Goal: Transaction & Acquisition: Purchase product/service

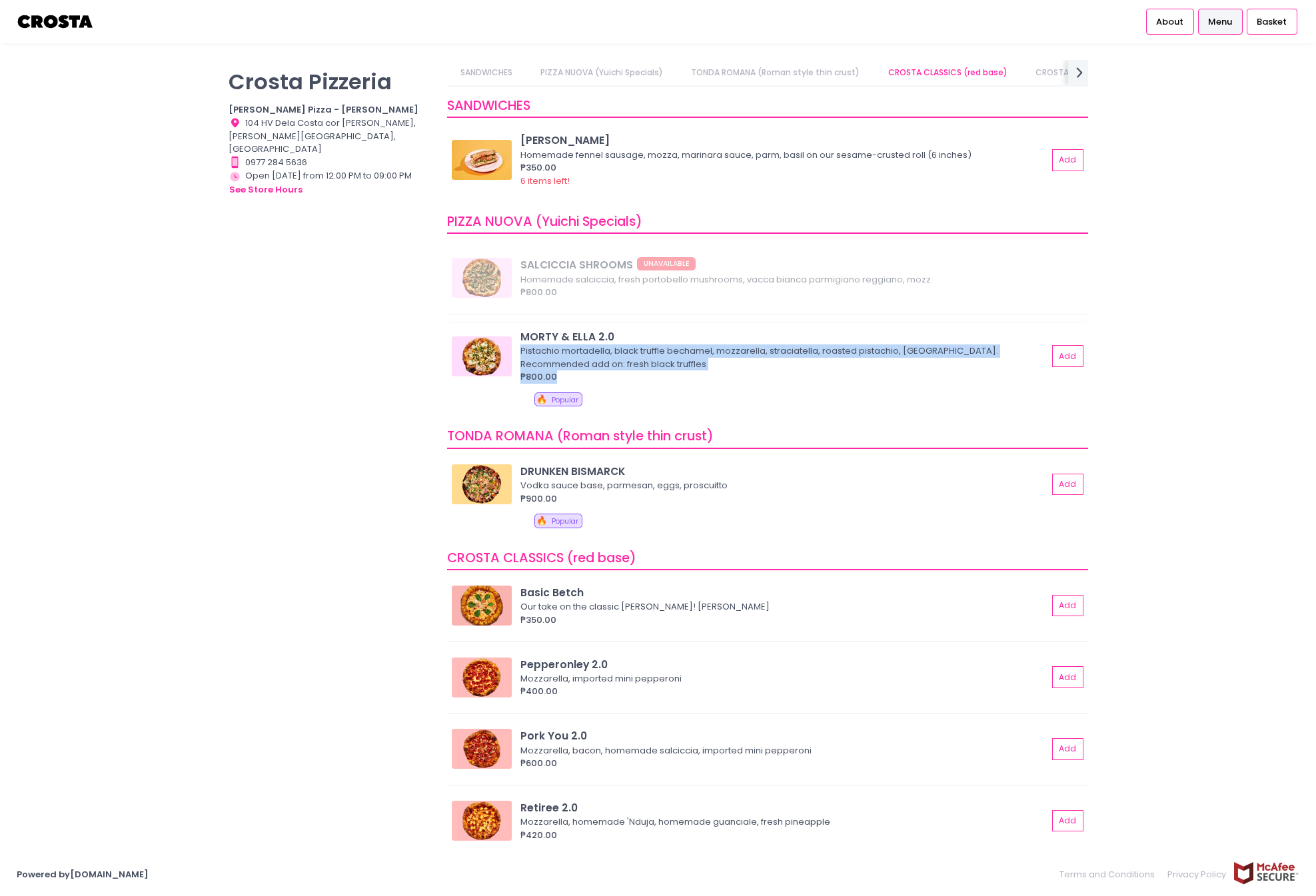
drag, startPoint x: 517, startPoint y: 351, endPoint x: 605, endPoint y: 371, distance: 90.2
click at [605, 371] on div "MORTY & [PERSON_NAME] 2.0 [PERSON_NAME], black truffle bechamel, mozzarella, st…" at bounding box center [767, 357] width 632 height 54
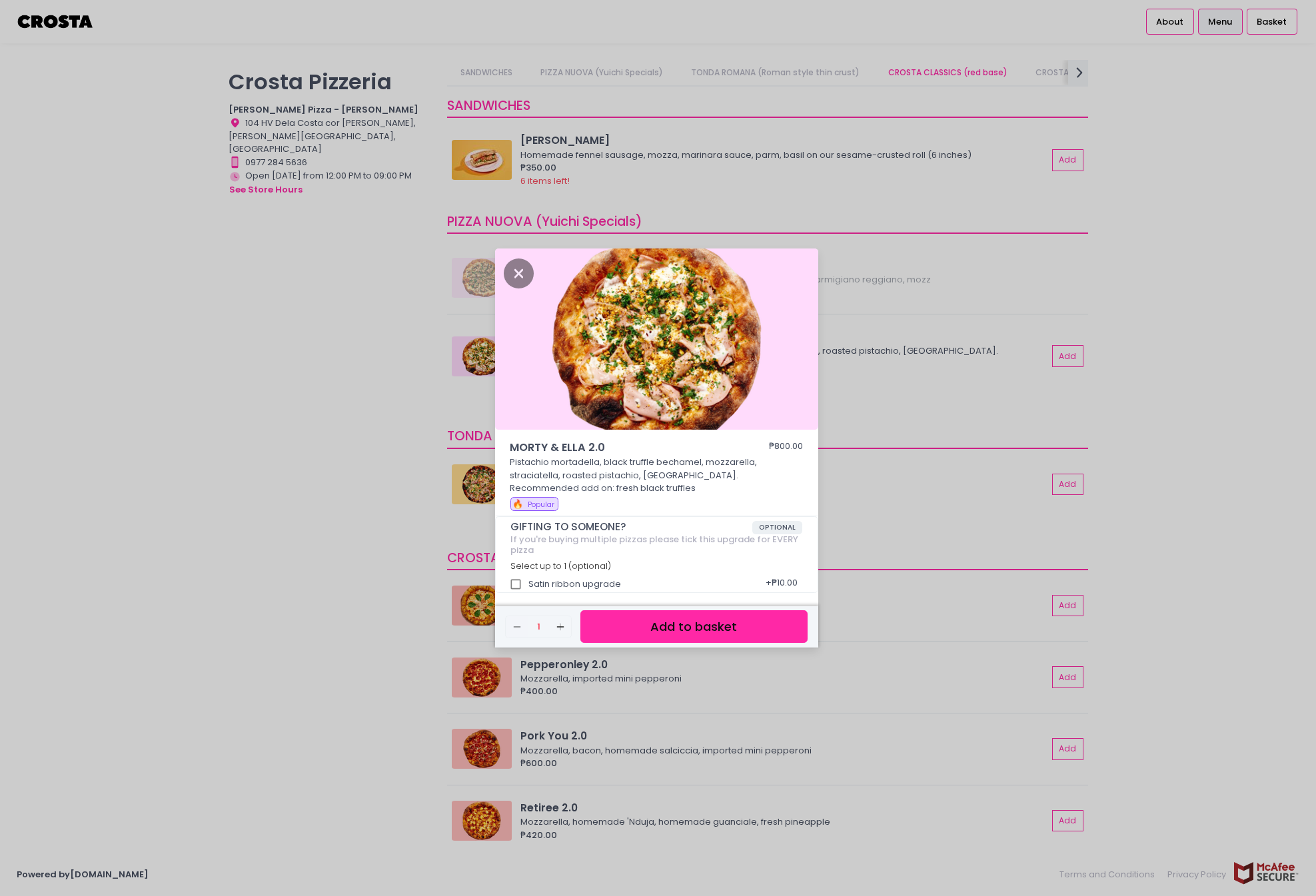
click at [533, 463] on p "Pistachio mortadella, black truffle bechamel, mozzarella, straciatella, roasted…" at bounding box center [656, 475] width 293 height 40
drag, startPoint x: 510, startPoint y: 447, endPoint x: 601, endPoint y: 495, distance: 102.9
click at [601, 495] on div "MORTY & [PERSON_NAME] 2.0 ₱800.00 Pistachio mortadella, black truffle bechamel,…" at bounding box center [656, 478] width 323 height 76
copy div "MORTY & [PERSON_NAME] 2.0 ₱800.00 Pistachio mortadella, black truffle bechamel,…"
click at [1168, 449] on div "MORTY & [PERSON_NAME] 2.0 ₱800.00 Pistachio mortadella, black truffle bechamel,…" at bounding box center [658, 448] width 1316 height 896
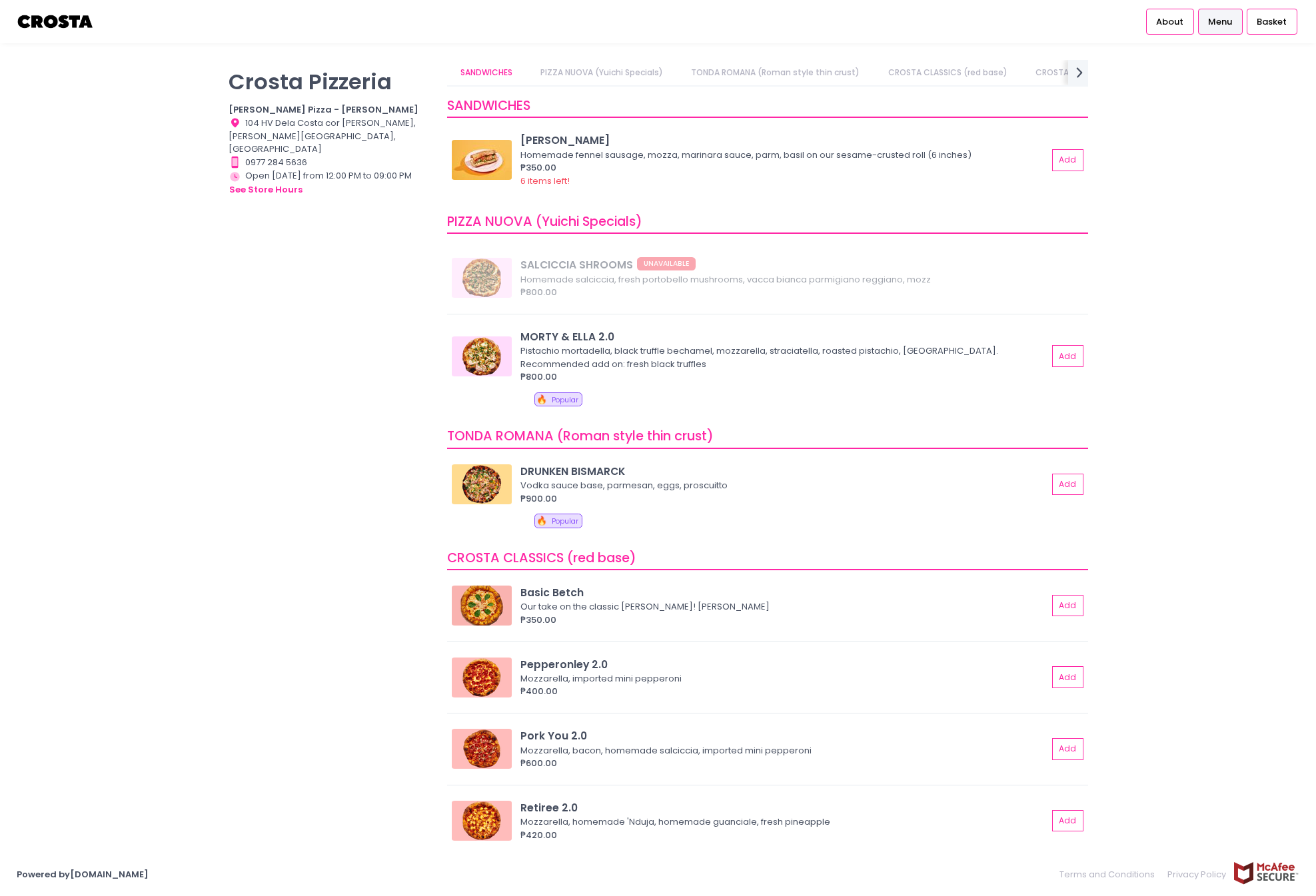
click at [1157, 345] on div "[PERSON_NAME] Pizzeria [PERSON_NAME] Pizza - [PERSON_NAME] Location Created wit…" at bounding box center [658, 447] width 1316 height 776
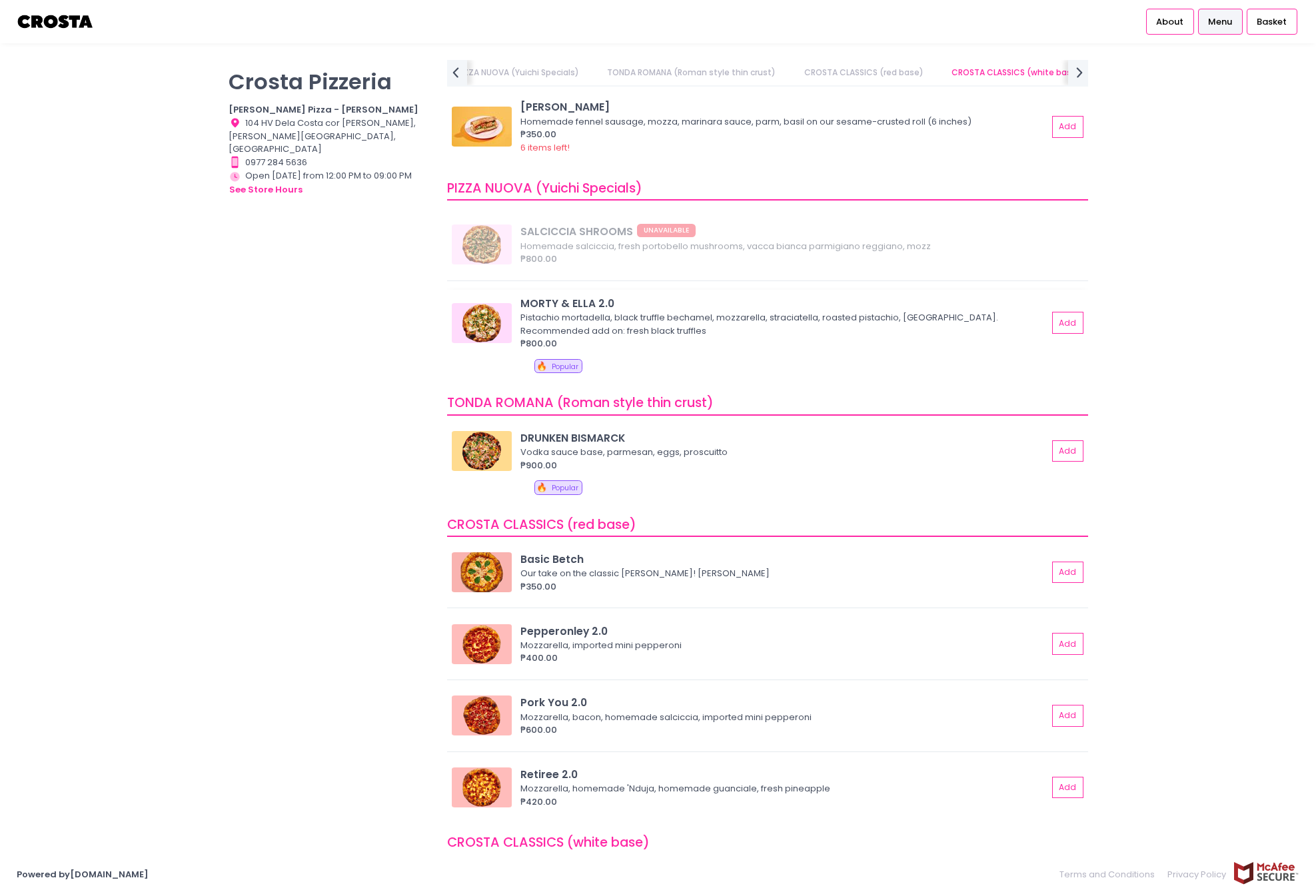
scroll to position [67, 0]
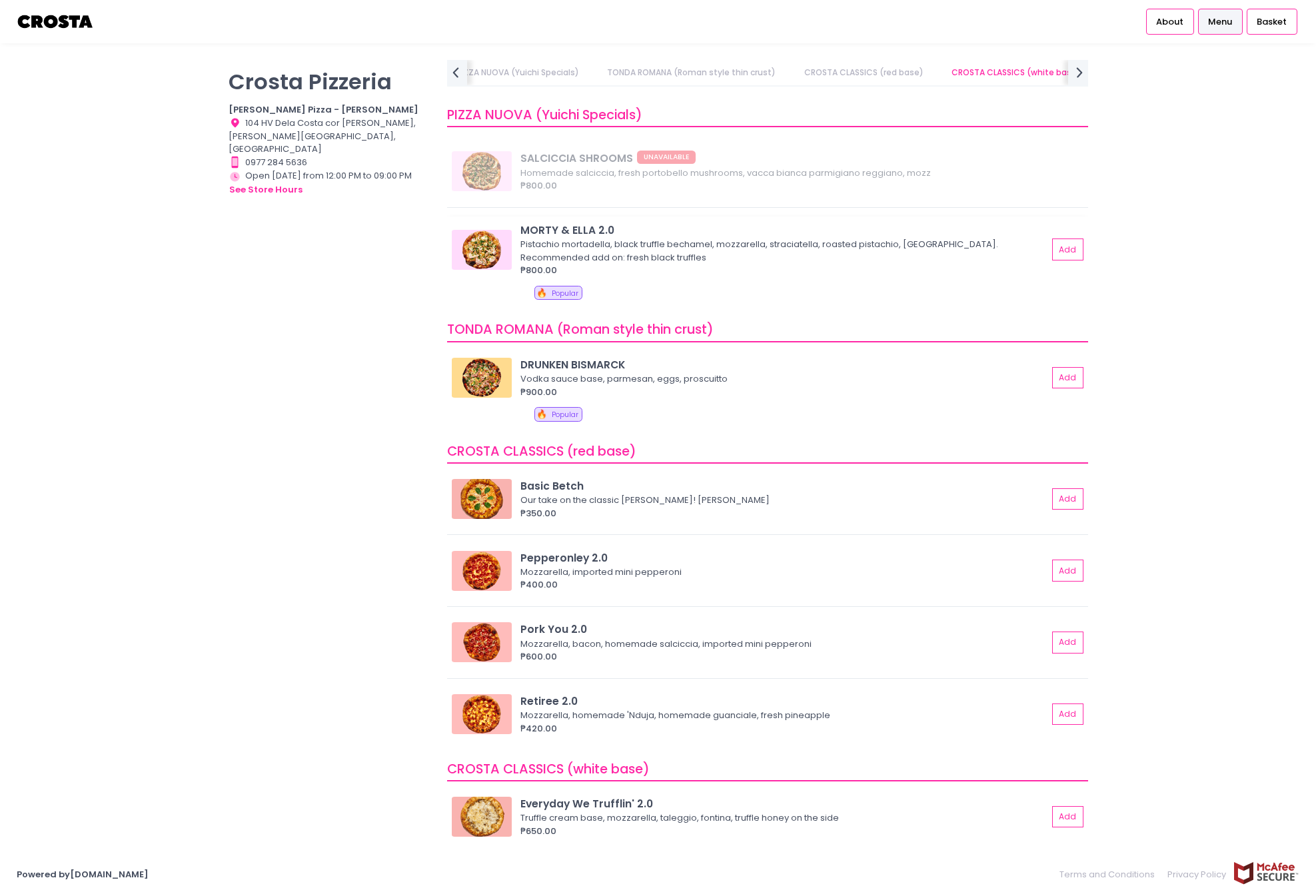
drag, startPoint x: 801, startPoint y: 287, endPoint x: 805, endPoint y: 323, distance: 36.2
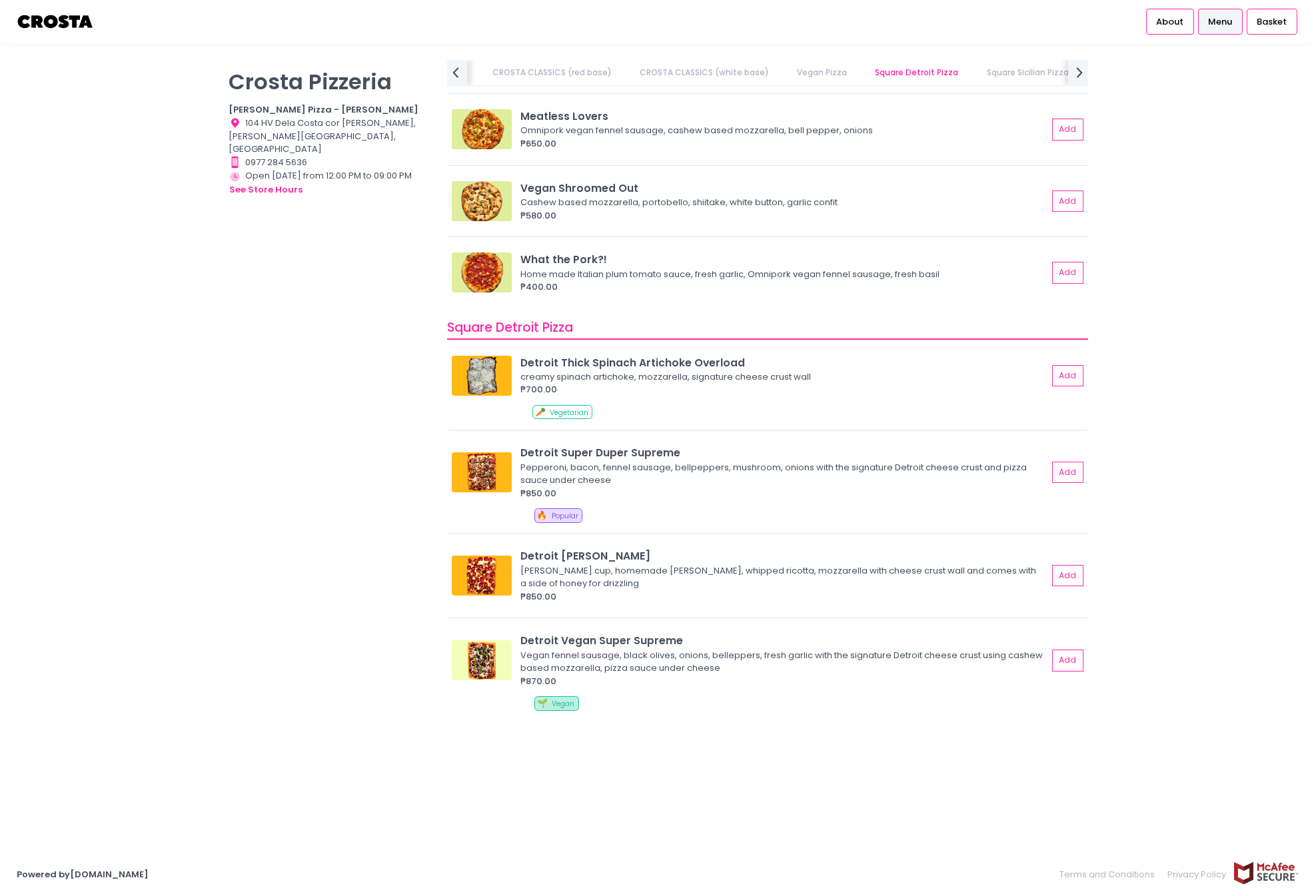
scroll to position [1199, 0]
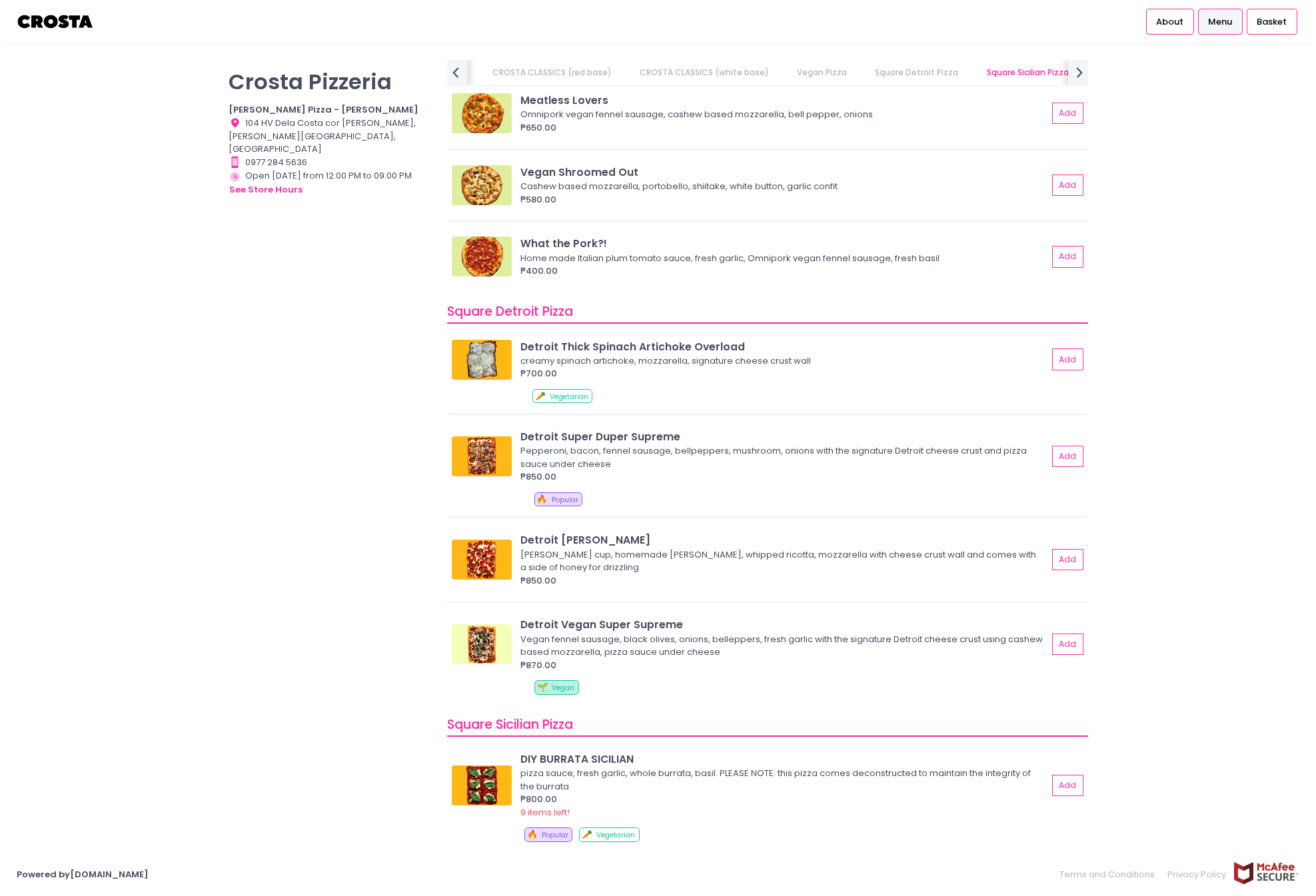
click at [668, 354] on div "creamy spinach artichoke, mozzarella, signature cheese crust wall" at bounding box center [781, 360] width 523 height 13
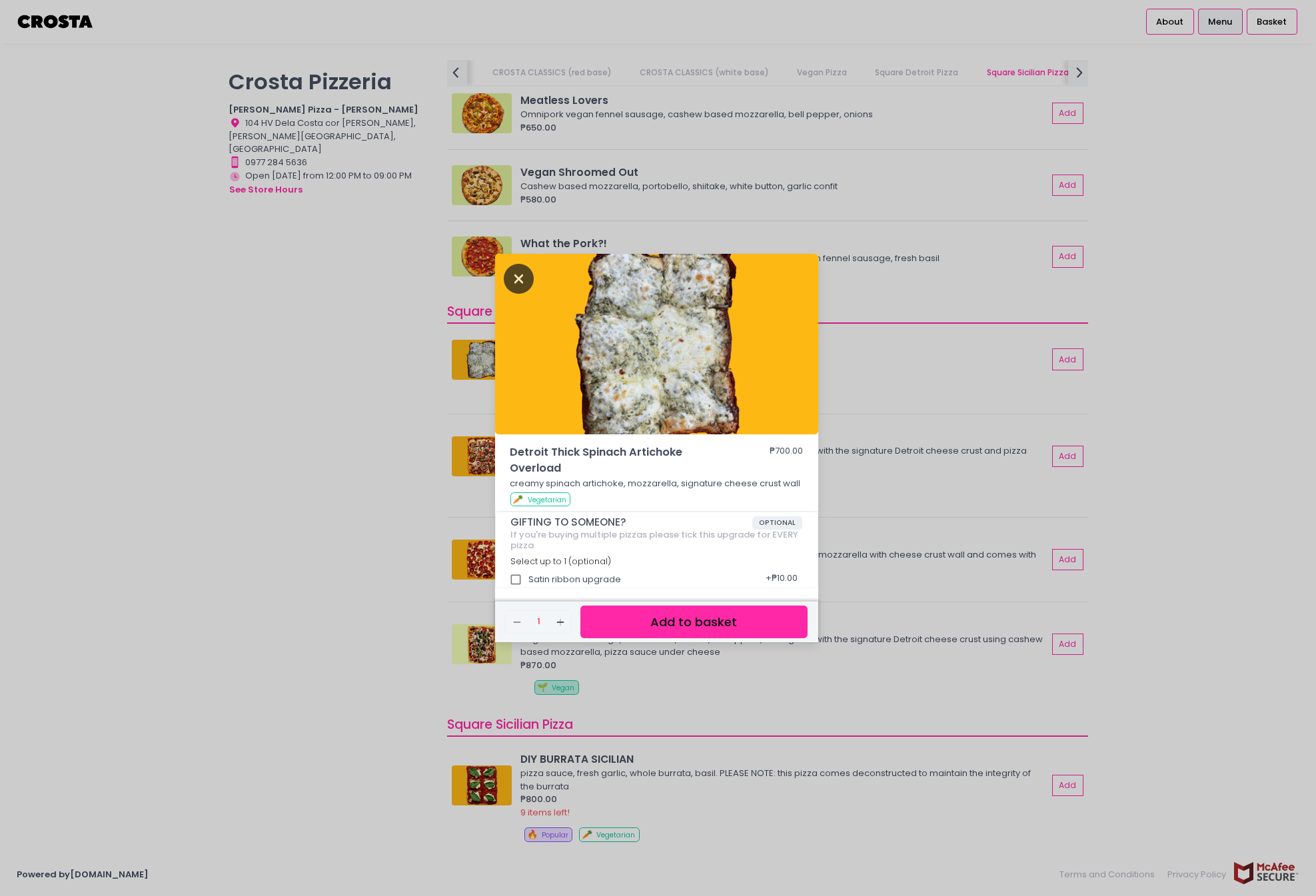
click at [516, 271] on icon "Close" at bounding box center [518, 278] width 31 height 30
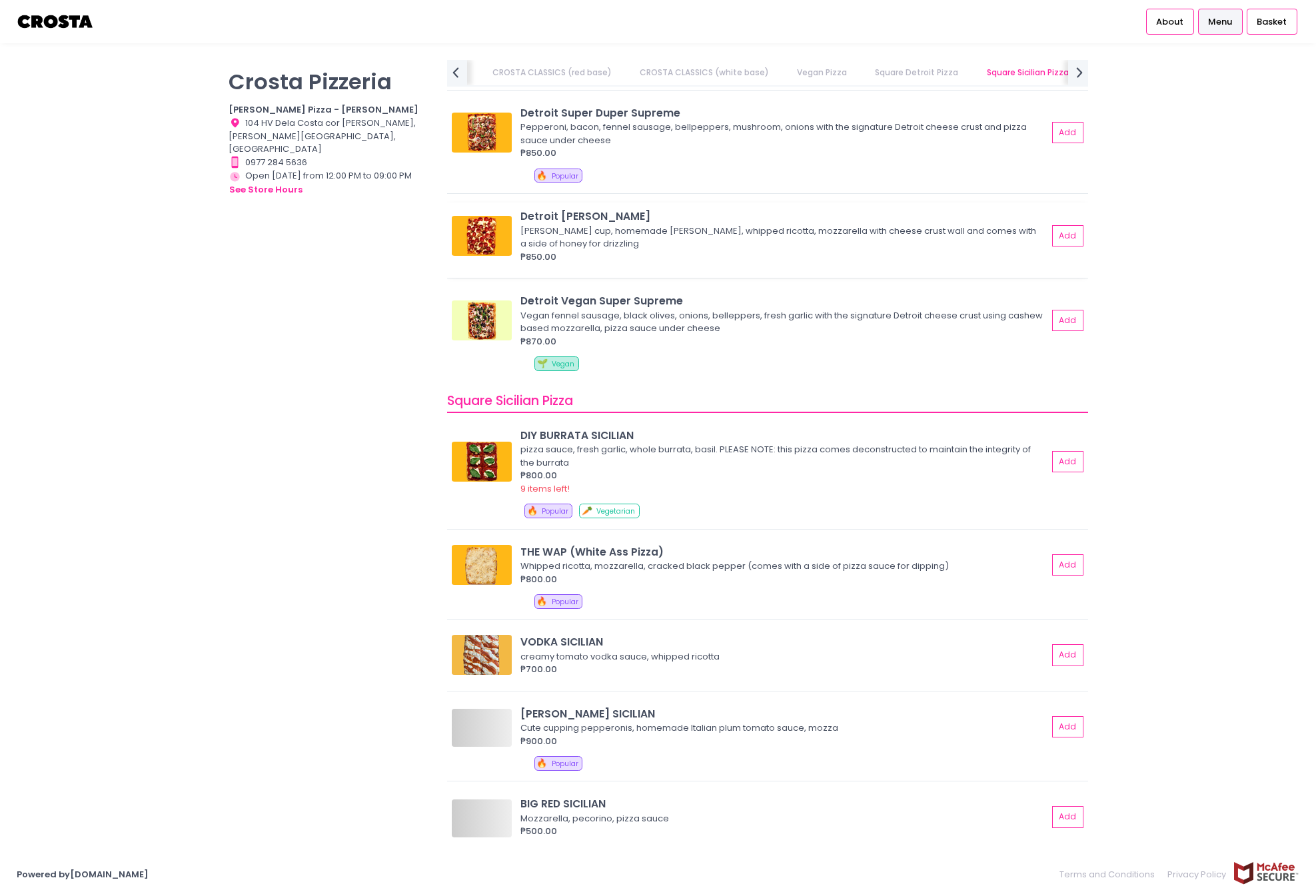
scroll to position [0, 511]
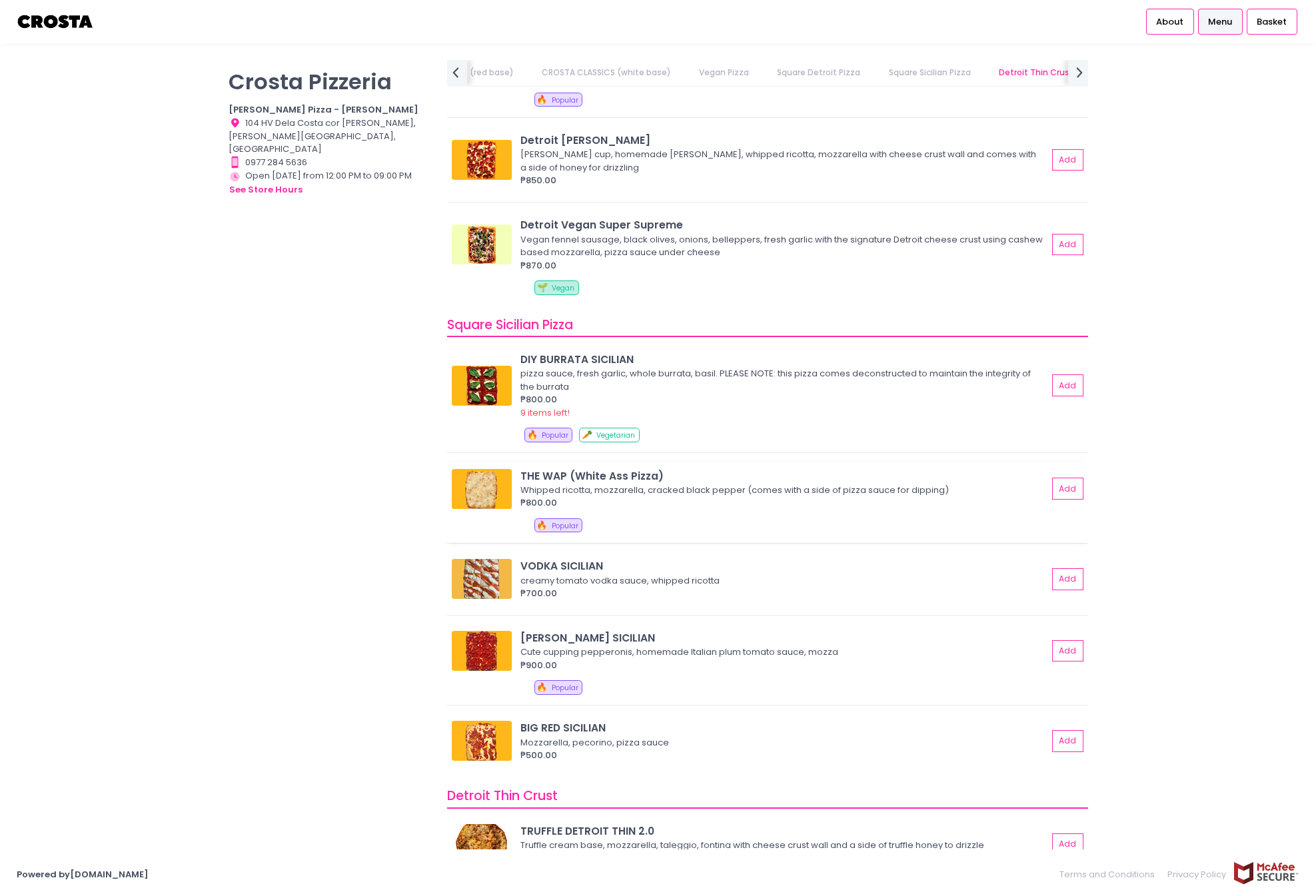
click at [492, 484] on img at bounding box center [481, 489] width 60 height 40
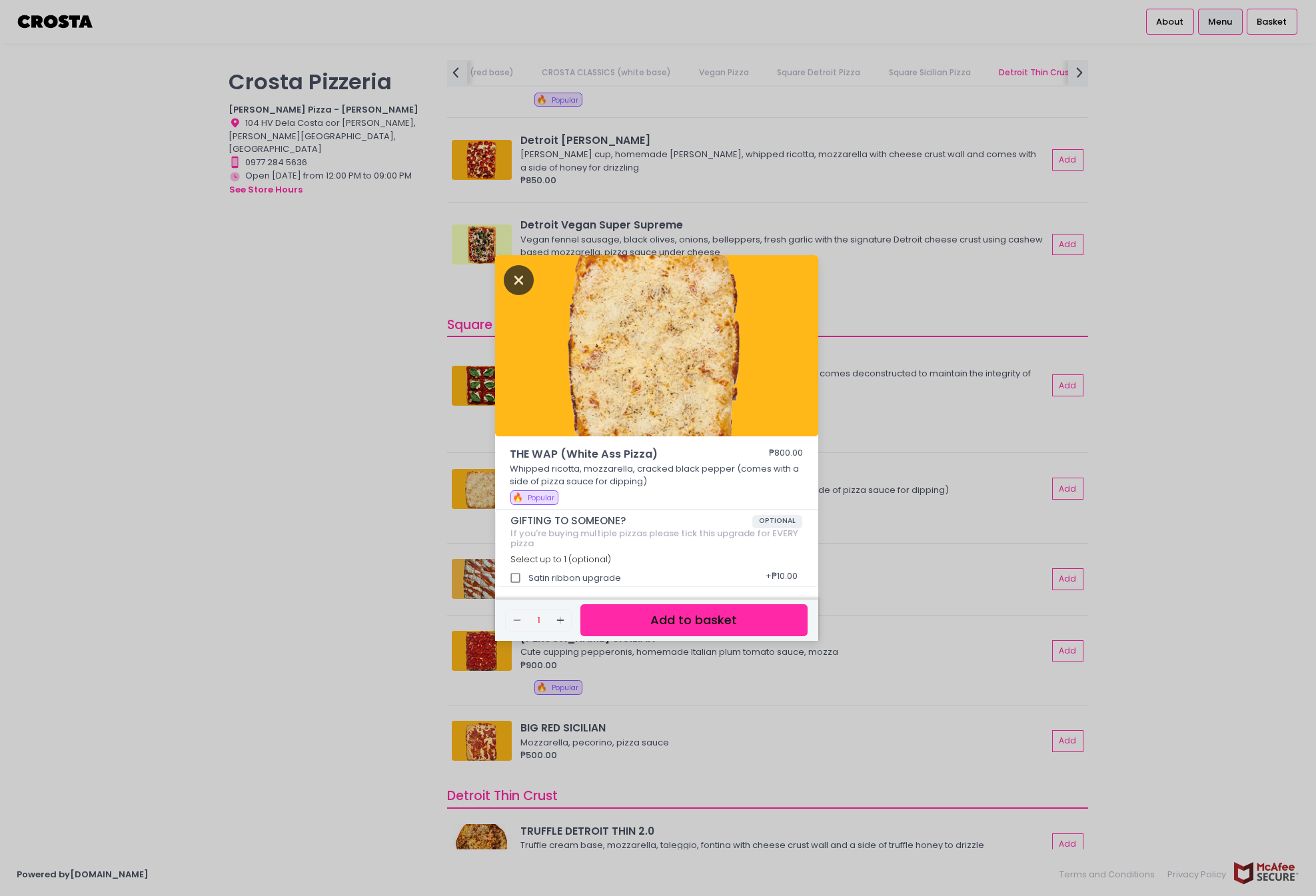
click at [516, 279] on icon "Close" at bounding box center [518, 280] width 31 height 30
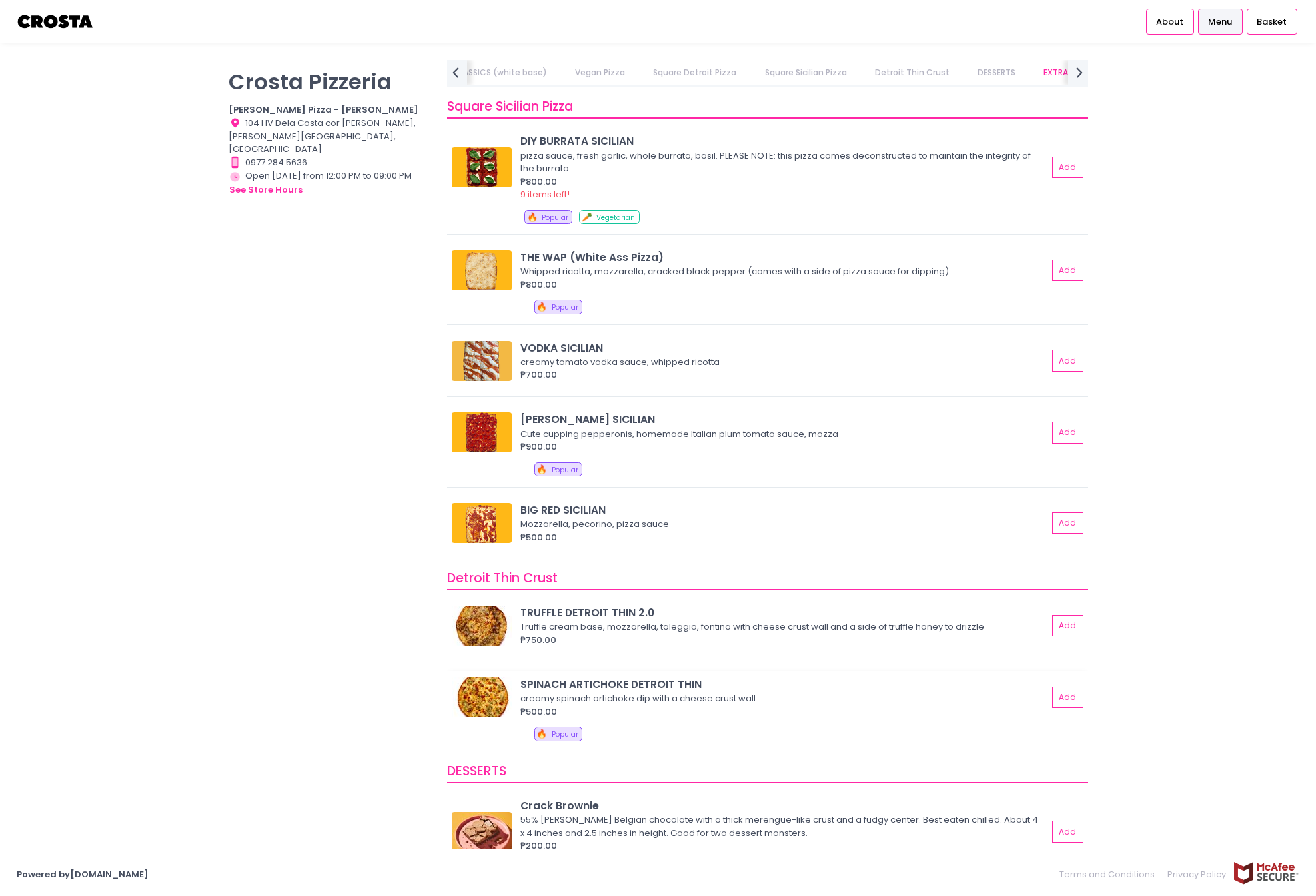
scroll to position [1799, 0]
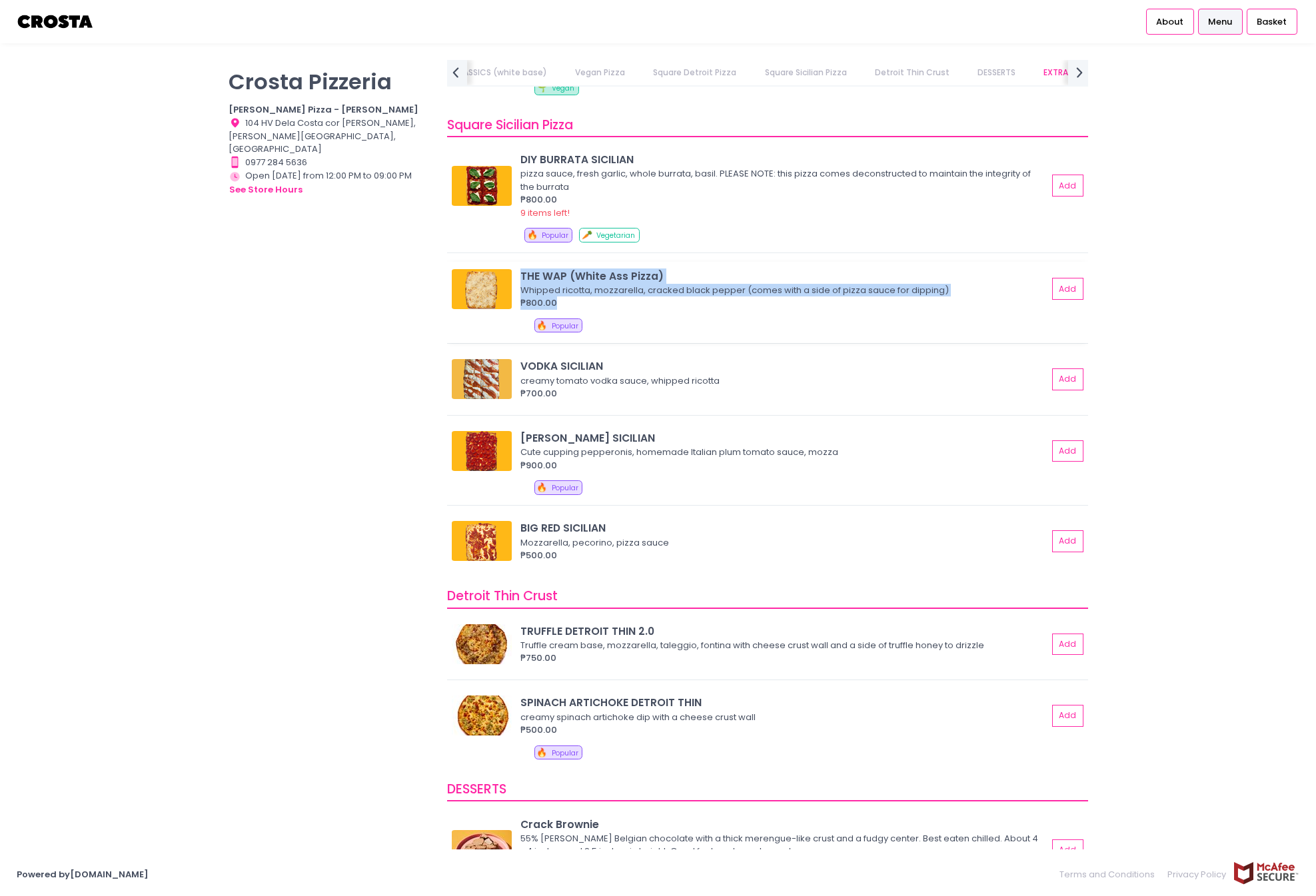
copy div "THE WAP (White Ass Pizza) Whipped ricotta, mozzarella, cracked black pepper (co…"
drag, startPoint x: 516, startPoint y: 271, endPoint x: 592, endPoint y: 302, distance: 82.1
click at [592, 302] on div "THE WAP (White Ass Pizza) Whipped ricotta, mozzarella, cracked black pepper (co…" at bounding box center [767, 289] width 632 height 41
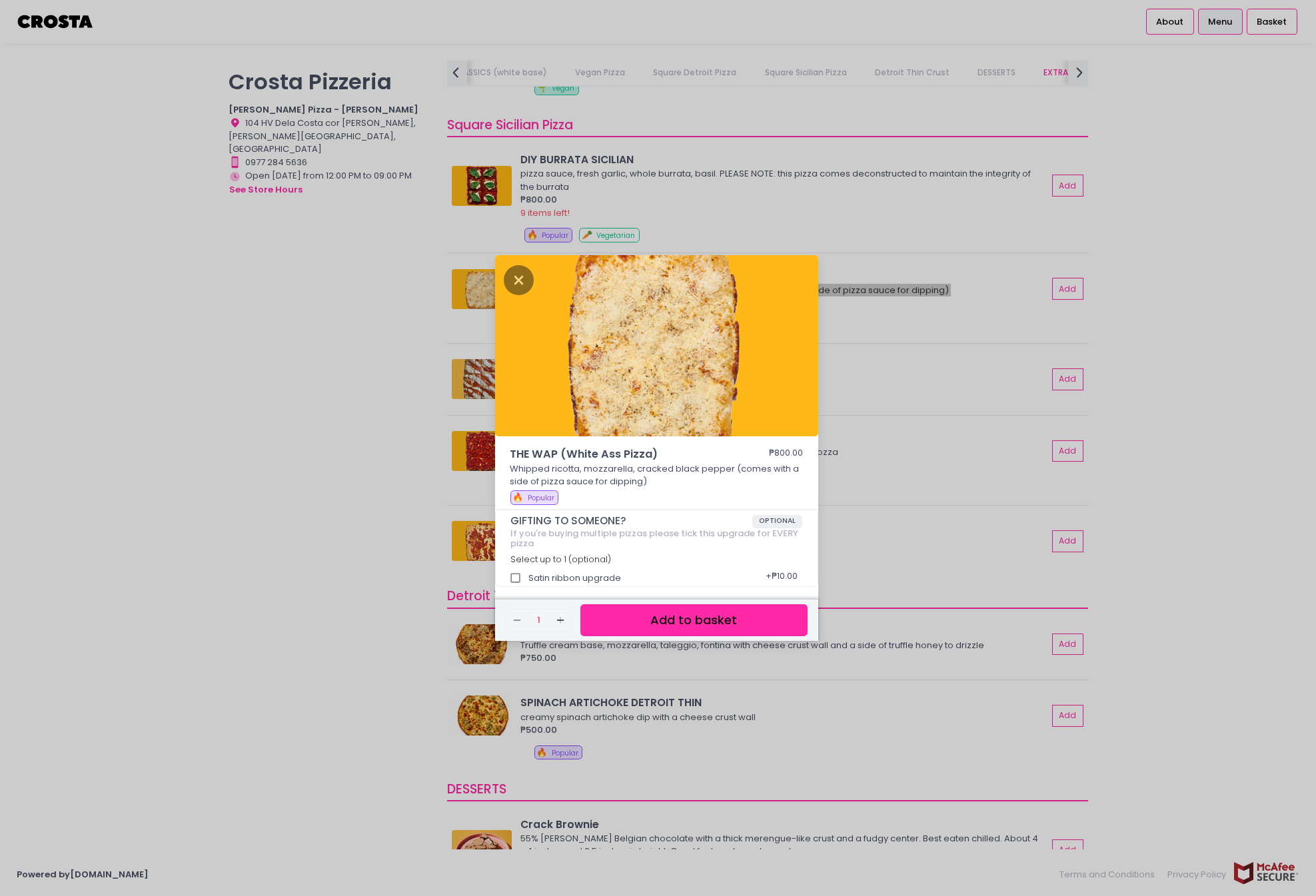
scroll to position [4, 0]
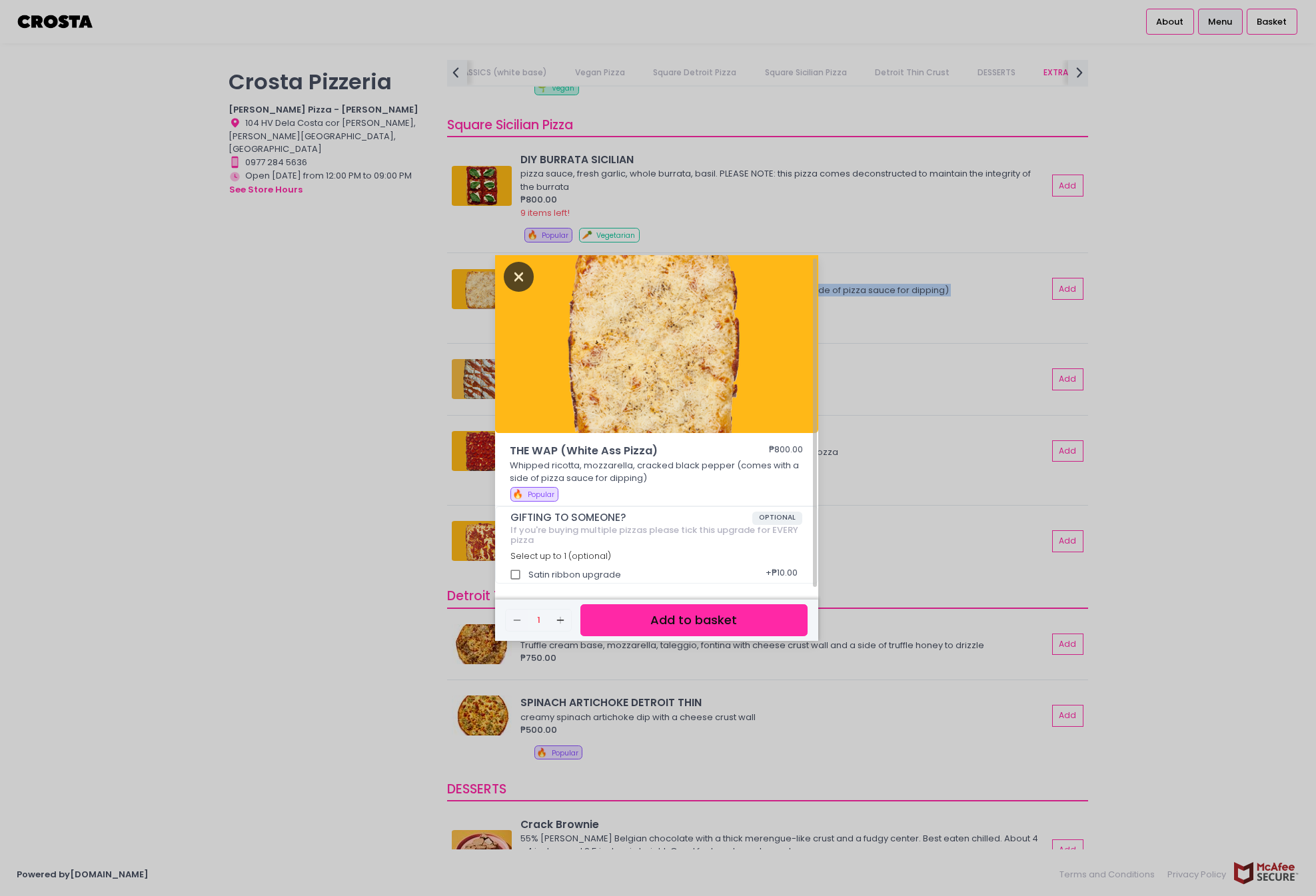
click at [520, 264] on icon "Close" at bounding box center [518, 277] width 31 height 30
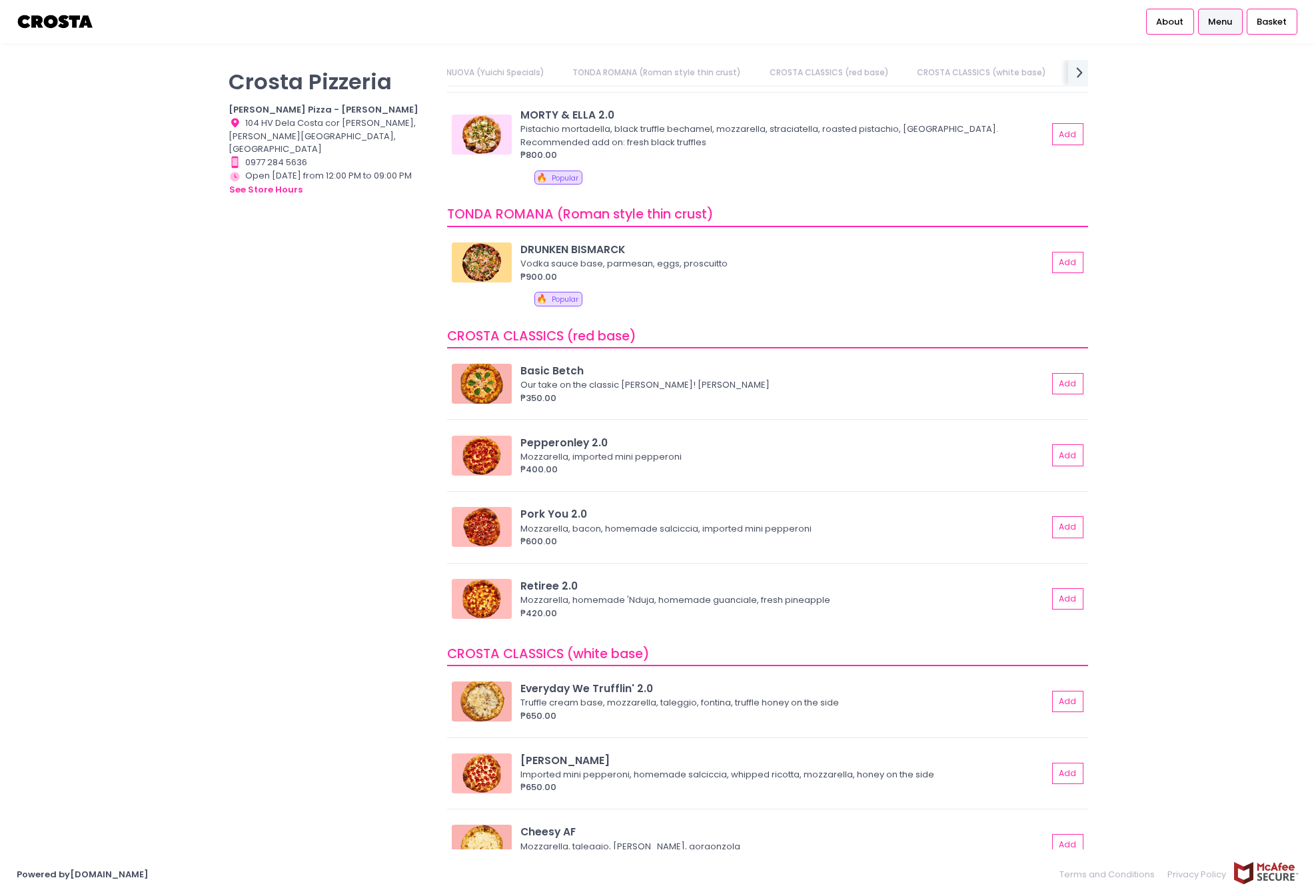
scroll to position [0, 0]
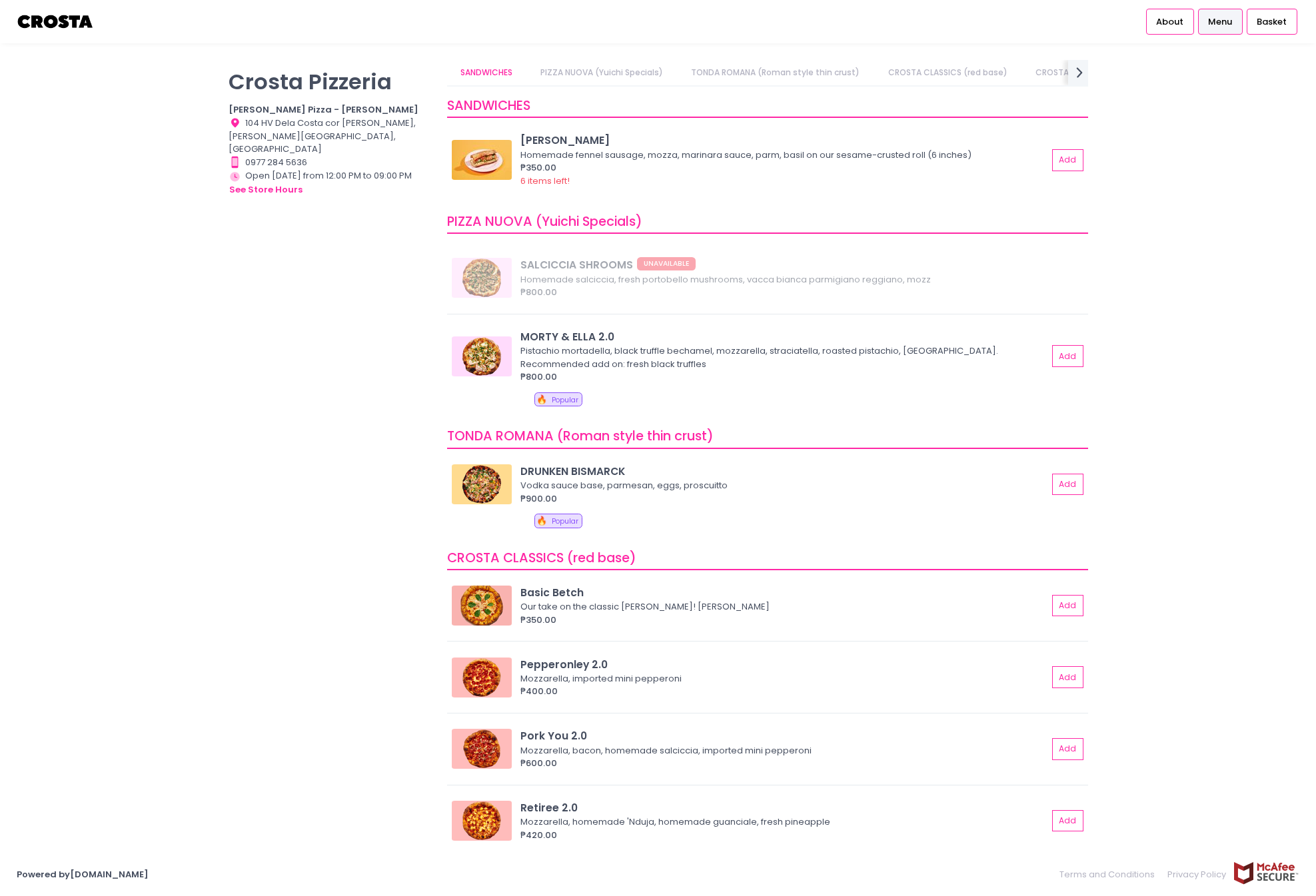
click at [333, 375] on div "[PERSON_NAME] Pizzeria [PERSON_NAME] Pizza - [PERSON_NAME] Location Created wit…" at bounding box center [329, 441] width 219 height 762
click at [252, 183] on button "see store hours" at bounding box center [265, 190] width 75 height 15
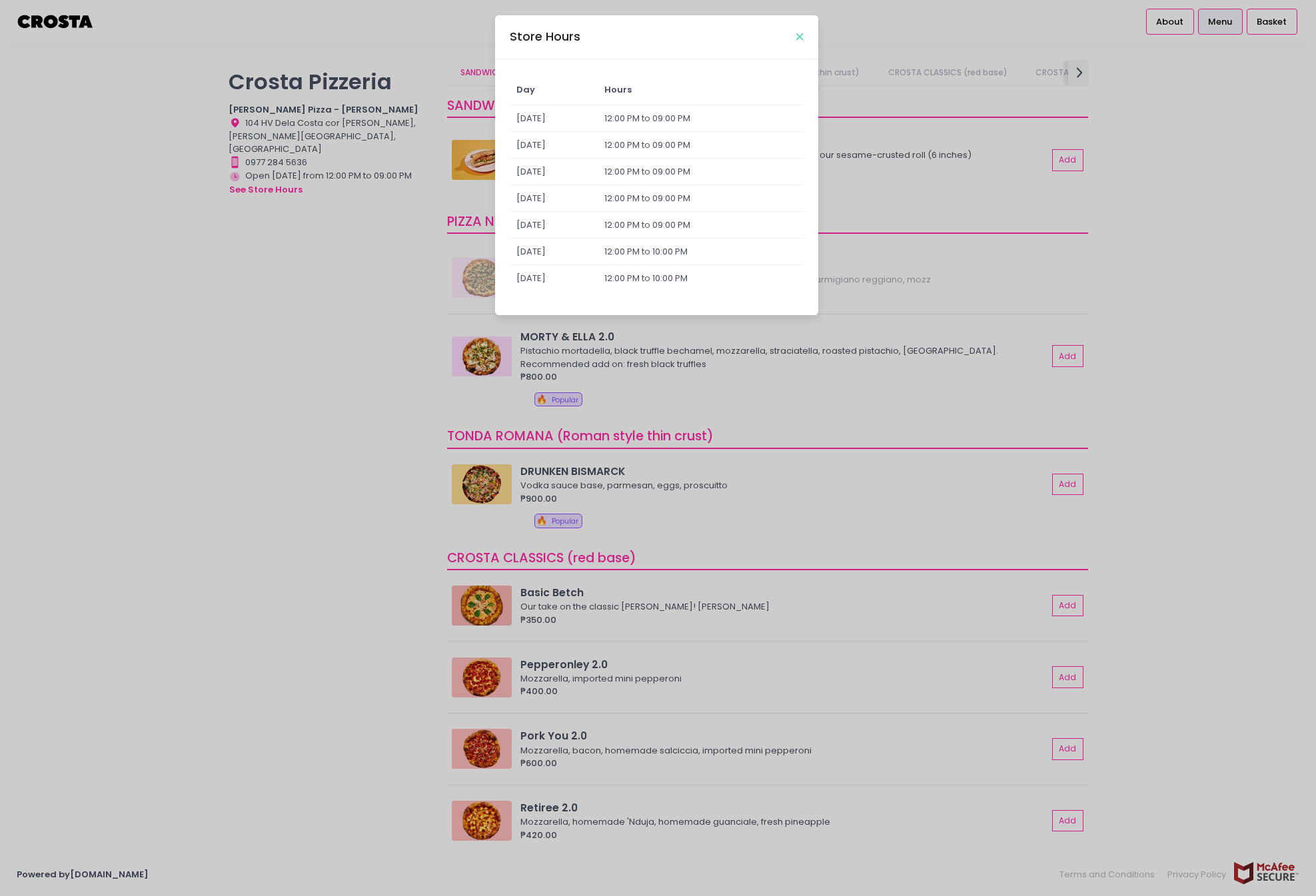
click at [802, 40] on icon "Close" at bounding box center [799, 36] width 7 height 10
